Goal: Task Accomplishment & Management: Use online tool/utility

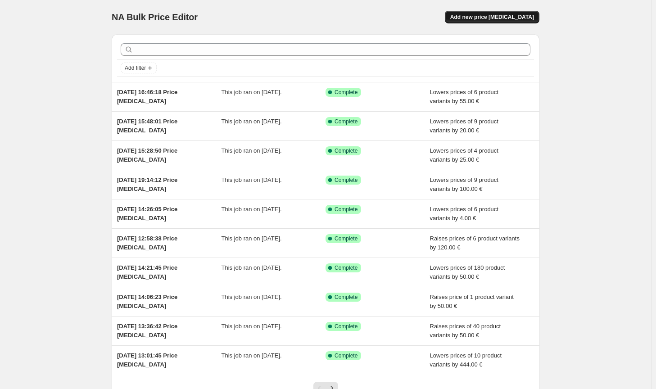
drag, startPoint x: 512, startPoint y: 27, endPoint x: 511, endPoint y: 22, distance: 5.0
click at [512, 27] on div "NA Bulk Price Editor. This page is ready NA Bulk Price Editor Add new price [ME…" at bounding box center [326, 17] width 428 height 34
click at [511, 21] on button "Add new price [MEDICAL_DATA]" at bounding box center [492, 17] width 95 height 13
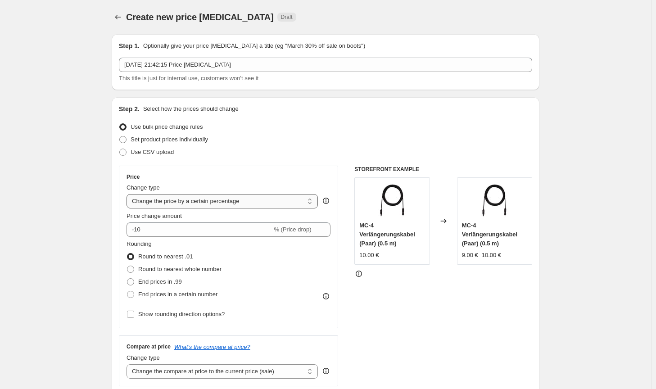
click at [234, 205] on select "Change the price to a certain amount Change the price by a certain amount Chang…" at bounding box center [222, 201] width 191 height 14
select select "by"
click at [128, 194] on select "Change the price to a certain amount Change the price by a certain amount Chang…" at bounding box center [222, 201] width 191 height 14
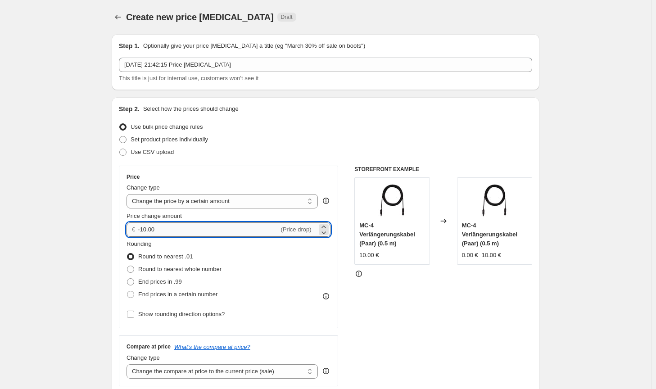
drag, startPoint x: 162, startPoint y: 231, endPoint x: 140, endPoint y: 234, distance: 22.2
click at [140, 234] on input "-10.00" at bounding box center [208, 229] width 141 height 14
type input "55.00"
click at [169, 268] on span "Round to nearest whole number" at bounding box center [179, 269] width 83 height 7
click at [127, 266] on input "Round to nearest whole number" at bounding box center [127, 266] width 0 height 0
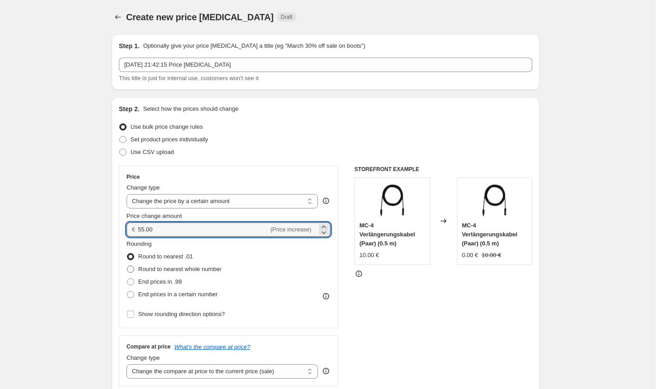
radio input "true"
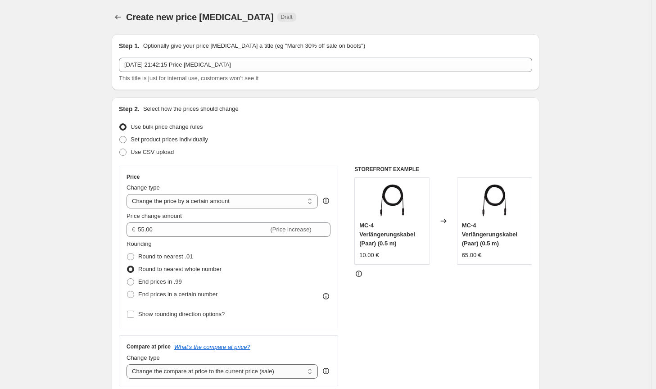
click at [250, 374] on select "Change the compare at price to the current price (sale) Change the compare at p…" at bounding box center [222, 371] width 191 height 14
select select "no_change"
click at [128, 364] on select "Change the compare at price to the current price (sale) Change the compare at p…" at bounding box center [222, 371] width 191 height 14
click at [424, 339] on div "STOREFRONT EXAMPLE MC-4 Verlängerungskabel (Paar) (0.5 m) 10.00 € Changed to MC…" at bounding box center [443, 276] width 178 height 221
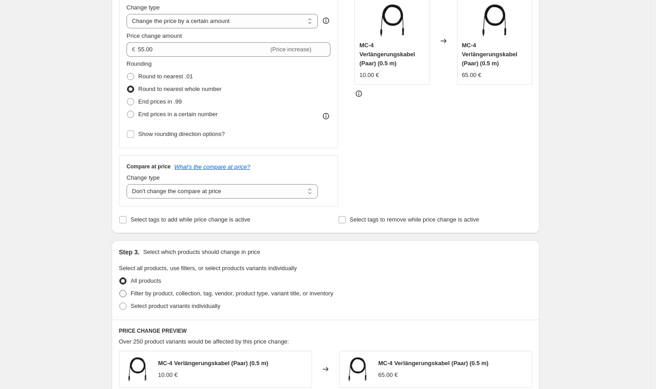
click at [318, 296] on span "Filter by product, collection, tag, vendor, product type, variant title, or inv…" at bounding box center [232, 293] width 203 height 7
click at [120, 290] on input "Filter by product, collection, tag, vendor, product type, variant title, or inv…" at bounding box center [119, 290] width 0 height 0
radio input "true"
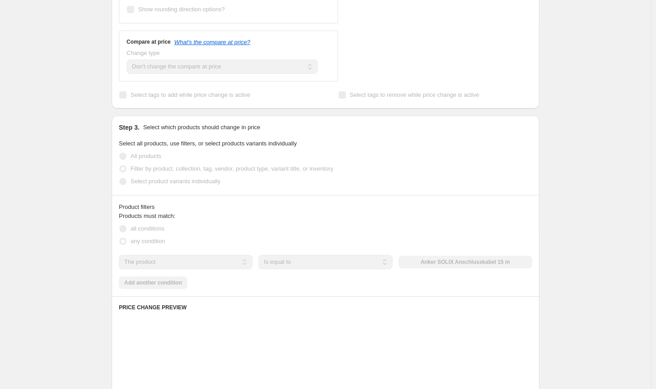
scroll to position [315, 0]
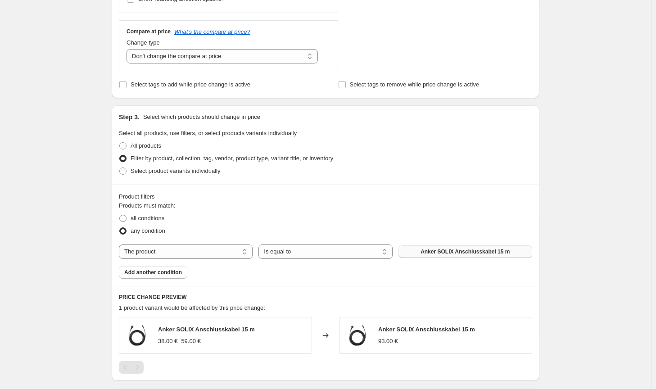
click at [474, 251] on span "Anker SOLIX Anschlusskabel 15 m" at bounding box center [465, 251] width 89 height 7
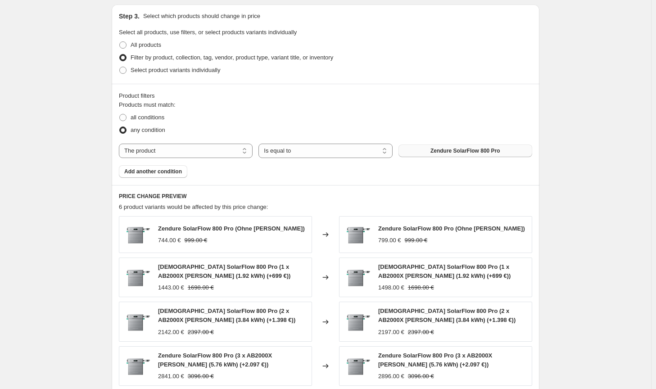
scroll to position [623, 0]
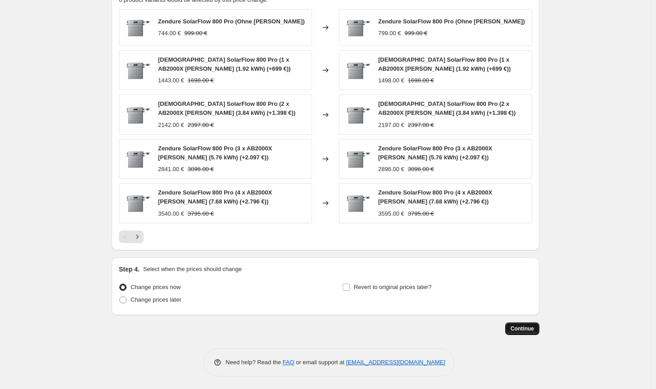
click at [526, 322] on button "Continue" at bounding box center [522, 328] width 34 height 13
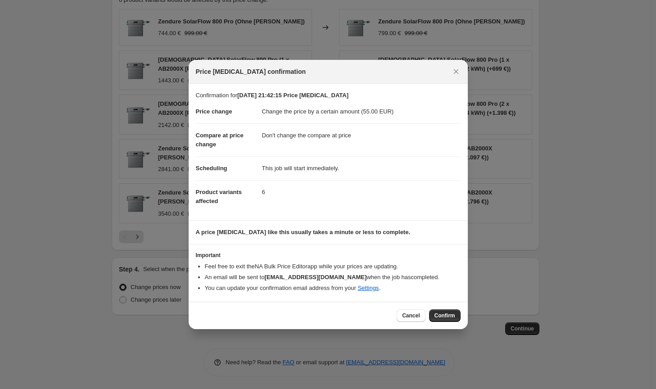
click at [455, 316] on button "Confirm" at bounding box center [445, 315] width 32 height 13
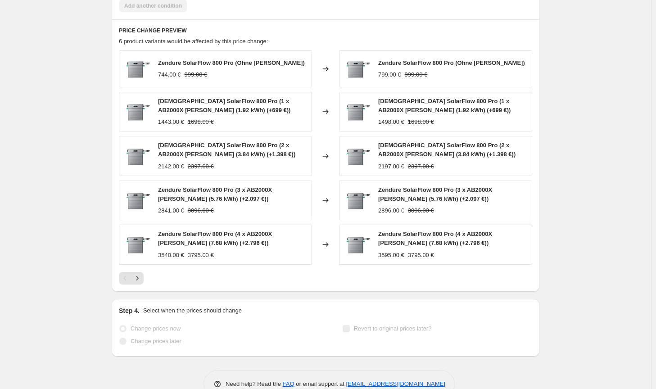
select select "by"
select select "no_change"
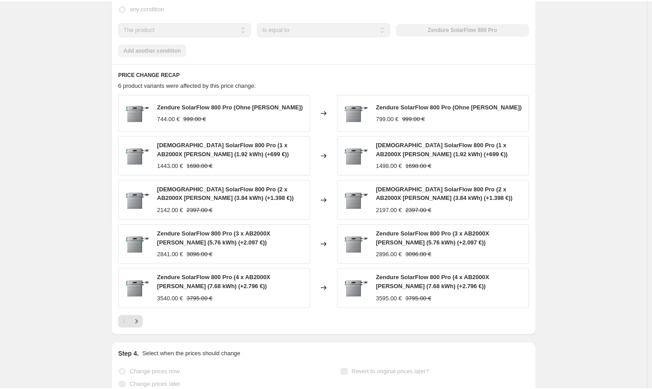
scroll to position [0, 0]
